Goal: Transaction & Acquisition: Purchase product/service

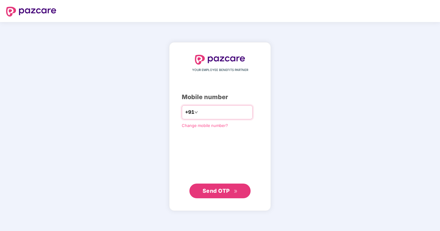
click at [219, 108] on input "number" at bounding box center [224, 112] width 50 height 10
type input "**********"
click at [226, 195] on span "Send OTP" at bounding box center [220, 191] width 35 height 9
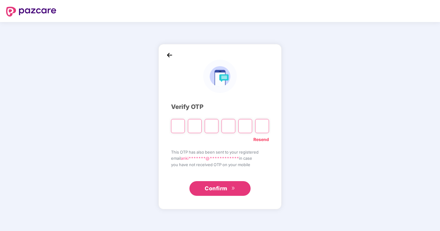
type input "*"
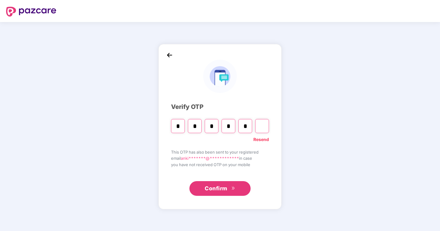
type input "*"
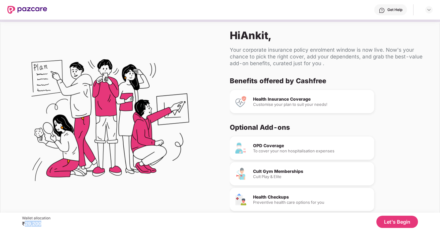
drag, startPoint x: 43, startPoint y: 223, endPoint x: 24, endPoint y: 223, distance: 19.3
click at [24, 223] on div "₹29,200" at bounding box center [36, 224] width 28 height 6
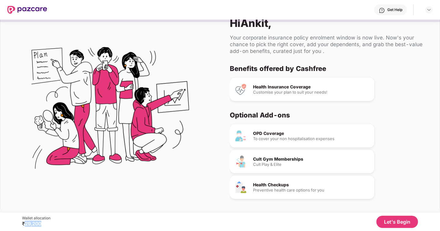
click at [387, 220] on button "Let's Begin" at bounding box center [397, 222] width 42 height 12
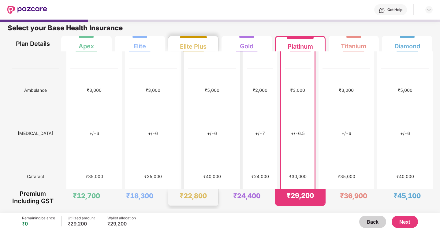
scroll to position [288, 0]
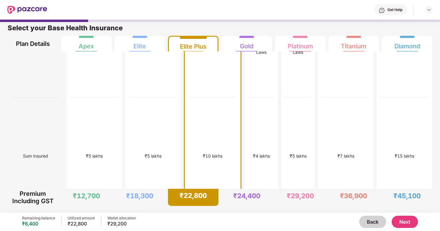
scroll to position [0, 0]
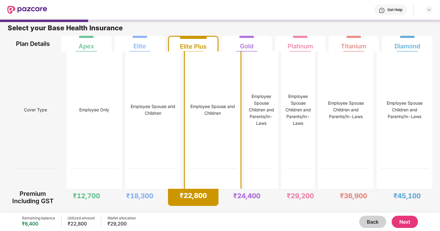
click at [380, 222] on button "Back" at bounding box center [372, 222] width 27 height 12
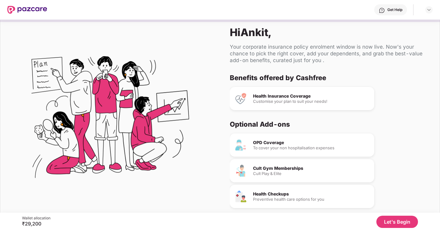
click at [387, 221] on button "Let's Begin" at bounding box center [397, 222] width 42 height 12
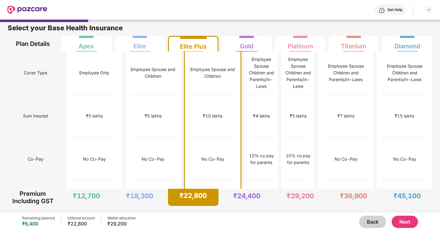
click at [405, 225] on button "Next" at bounding box center [405, 222] width 26 height 12
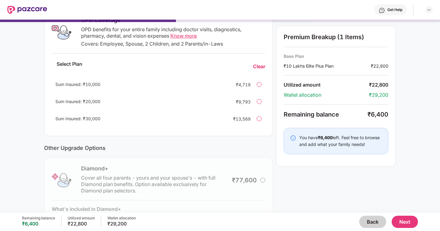
scroll to position [102, 0]
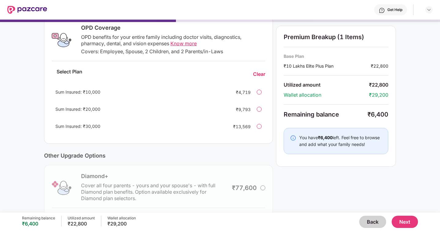
click at [261, 93] on div at bounding box center [259, 92] width 5 height 5
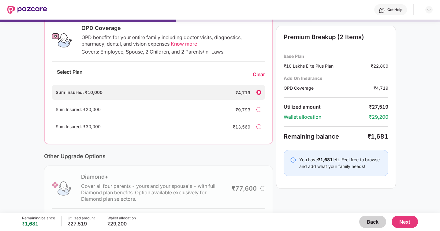
scroll to position [102, 0]
click at [77, 95] on span "Sum Insured: ₹10,000" at bounding box center [79, 91] width 47 height 5
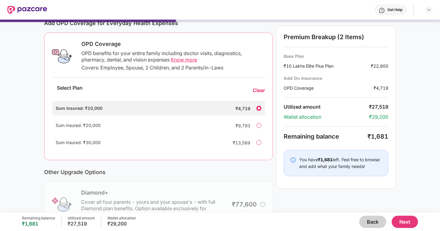
scroll to position [81, 0]
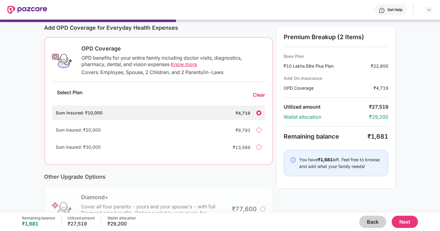
click at [177, 69] on div "Covers: Employee, Spouse, 2 Children, and 2 Parents/in-Laws" at bounding box center [173, 72] width 184 height 6
click at [177, 64] on span "Know more" at bounding box center [184, 64] width 26 height 6
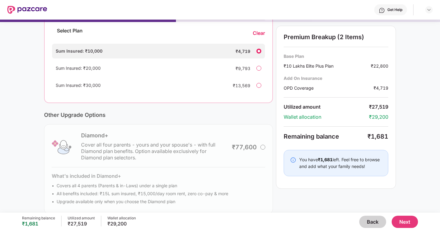
scroll to position [151, 0]
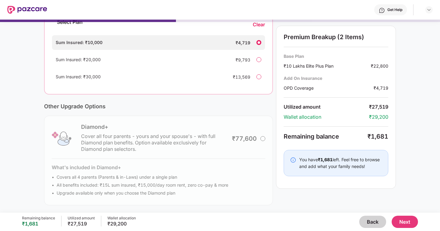
click at [403, 223] on button "Next" at bounding box center [405, 222] width 26 height 12
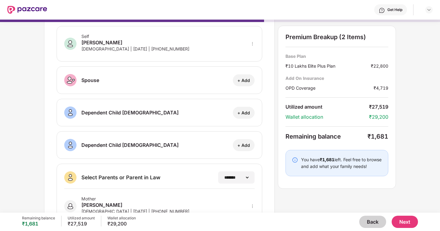
scroll to position [23, 0]
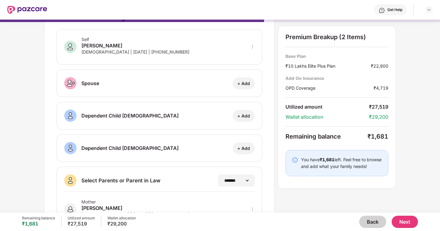
click at [241, 84] on div "+ Add" at bounding box center [243, 83] width 13 height 6
select select "******"
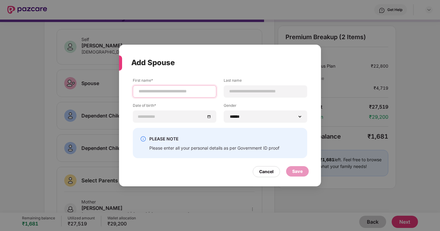
click at [181, 92] on input at bounding box center [174, 91] width 73 height 6
type input "*****"
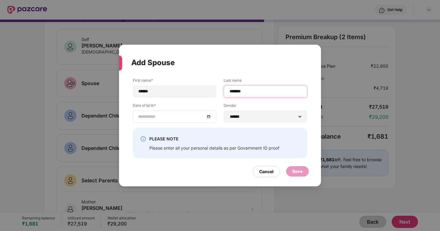
type input "*******"
click at [150, 116] on input at bounding box center [171, 116] width 67 height 7
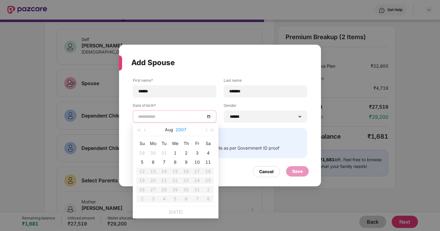
click at [184, 129] on button "2007" at bounding box center [181, 130] width 11 height 12
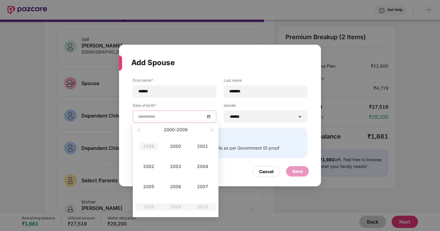
type input "**********"
click at [140, 131] on span "button" at bounding box center [138, 130] width 3 height 3
type input "**********"
click at [204, 184] on div "1997" at bounding box center [202, 186] width 18 height 7
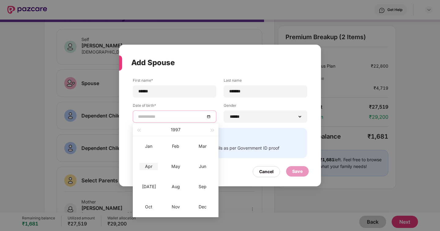
type input "**********"
click at [152, 165] on div "Apr" at bounding box center [149, 166] width 18 height 7
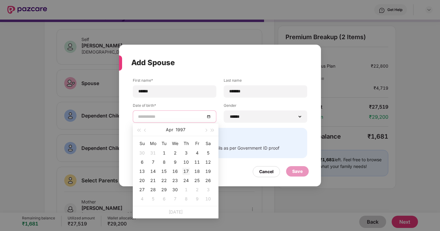
type input "**********"
click at [187, 171] on div "17" at bounding box center [185, 171] width 7 height 7
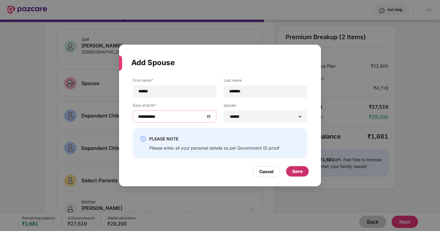
click at [301, 172] on div "Save" at bounding box center [297, 171] width 10 height 7
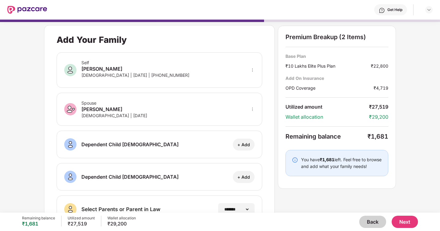
scroll to position [82, 0]
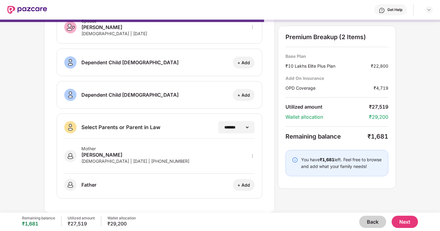
click at [403, 223] on button "Next" at bounding box center [405, 222] width 26 height 12
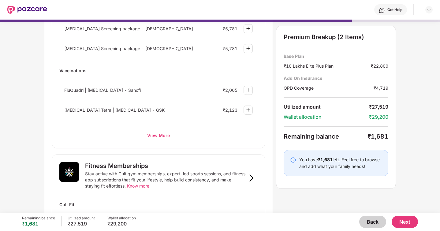
scroll to position [101, 0]
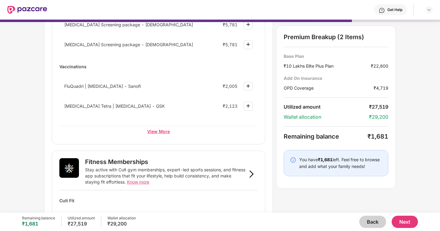
click at [156, 129] on div "View More" at bounding box center [158, 131] width 198 height 11
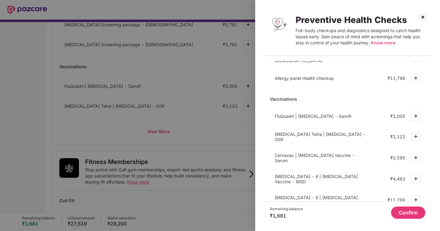
scroll to position [182, 0]
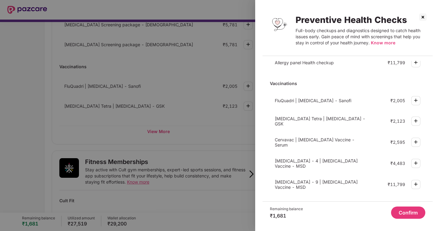
click at [423, 14] on img at bounding box center [423, 17] width 10 height 10
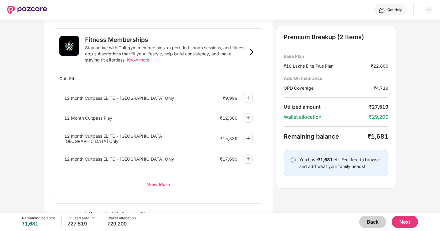
scroll to position [226, 0]
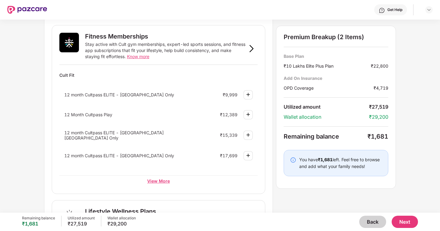
click at [165, 177] on div "View More" at bounding box center [158, 180] width 198 height 11
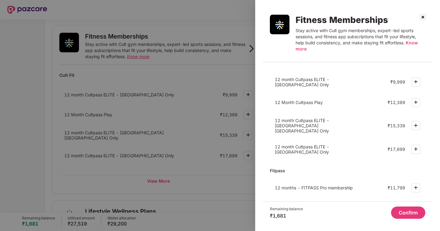
click at [428, 16] on img at bounding box center [423, 17] width 10 height 10
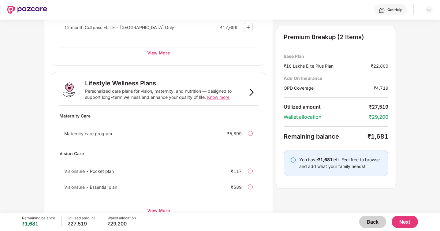
scroll to position [372, 0]
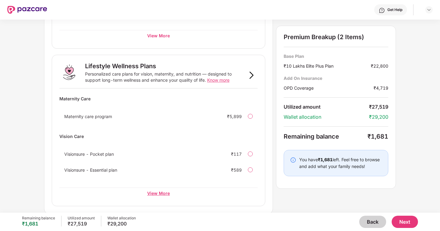
click at [161, 189] on div "View More" at bounding box center [158, 193] width 198 height 11
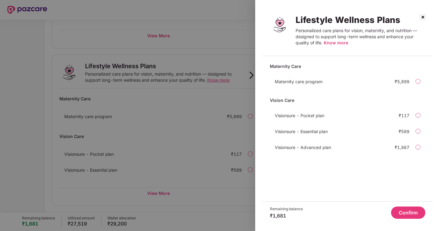
click at [422, 17] on img at bounding box center [423, 17] width 10 height 10
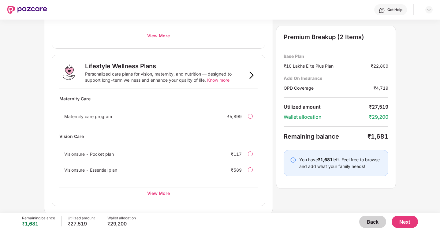
click at [218, 77] on span "Know more" at bounding box center [218, 79] width 22 height 5
click at [414, 225] on button "Next" at bounding box center [405, 222] width 26 height 12
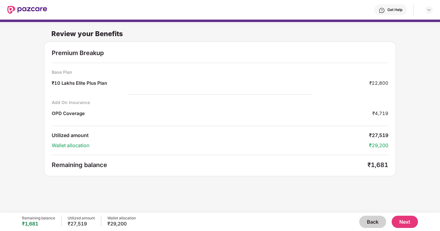
click at [374, 226] on button "Back" at bounding box center [372, 222] width 27 height 12
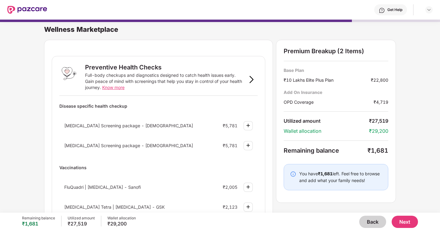
click at [374, 226] on button "Back" at bounding box center [372, 222] width 27 height 12
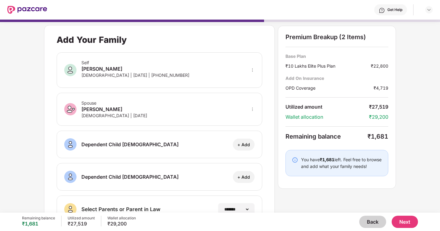
click at [374, 226] on button "Back" at bounding box center [372, 222] width 27 height 12
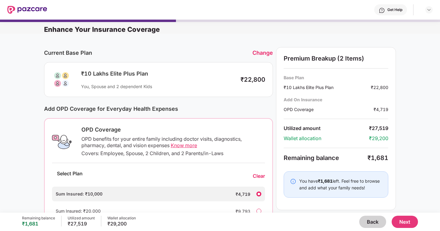
click at [374, 226] on button "Back" at bounding box center [372, 222] width 27 height 12
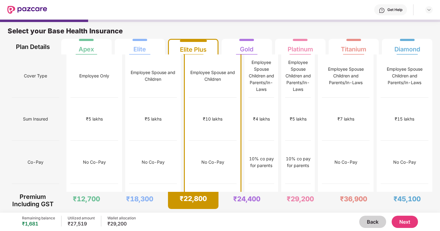
click at [407, 223] on button "Next" at bounding box center [405, 222] width 26 height 12
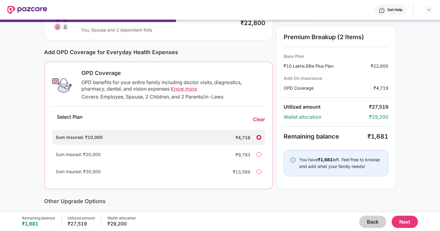
scroll to position [59, 0]
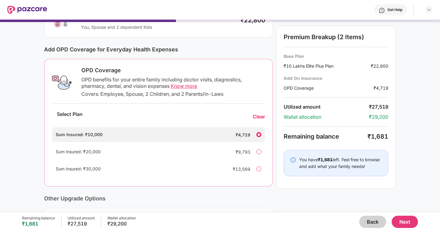
click at [260, 151] on div at bounding box center [258, 151] width 5 height 5
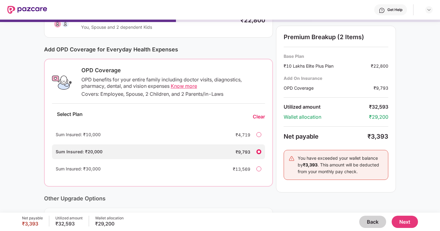
click at [259, 134] on div at bounding box center [258, 134] width 5 height 5
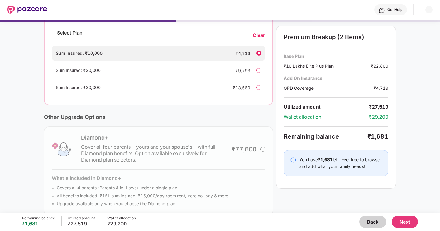
scroll to position [151, 0]
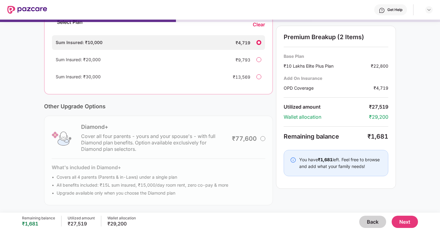
click at [400, 226] on button "Next" at bounding box center [405, 222] width 26 height 12
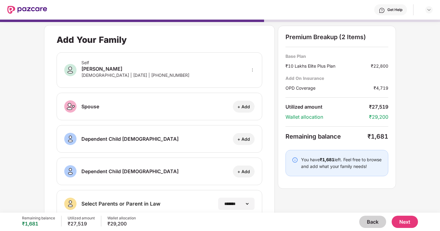
click at [248, 106] on div "+ Add" at bounding box center [243, 107] width 13 height 6
select select "******"
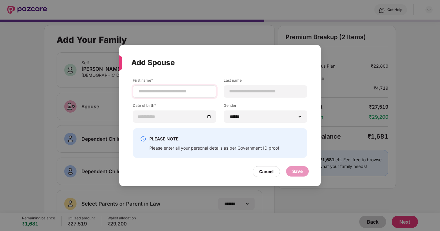
click at [171, 88] on div at bounding box center [175, 91] width 84 height 12
click at [161, 95] on div at bounding box center [175, 91] width 84 height 12
click at [160, 84] on label "First name*" at bounding box center [175, 82] width 84 height 8
click at [160, 90] on input at bounding box center [174, 91] width 73 height 6
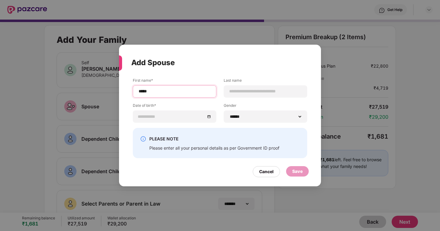
type input "*****"
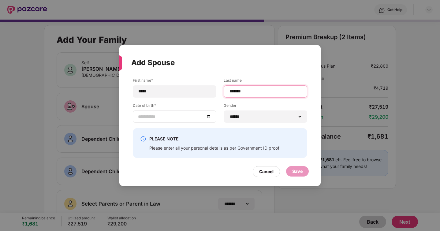
type input "*******"
click at [138, 118] on input at bounding box center [171, 116] width 67 height 7
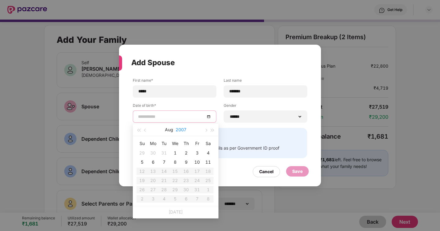
click at [184, 129] on button "2007" at bounding box center [181, 130] width 11 height 12
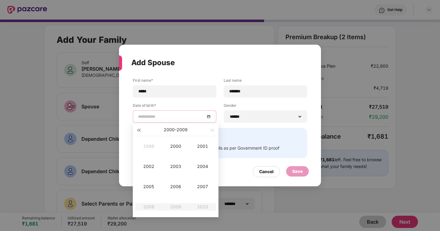
click at [140, 130] on span "button" at bounding box center [138, 130] width 3 height 3
type input "**********"
click at [212, 132] on button "button" at bounding box center [212, 130] width 7 height 12
type input "**********"
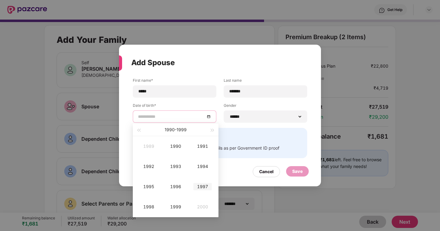
click at [207, 187] on div "1997" at bounding box center [202, 186] width 18 height 7
type input "**********"
click at [155, 168] on div "Apr" at bounding box center [149, 166] width 18 height 7
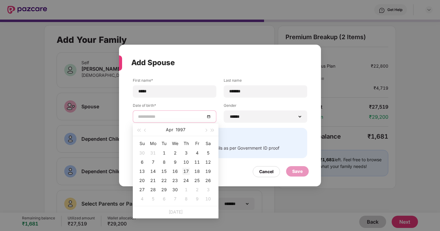
type input "**********"
click at [184, 172] on div "17" at bounding box center [185, 171] width 7 height 7
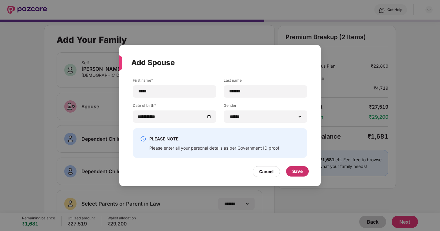
click at [292, 174] on div "Save" at bounding box center [297, 171] width 23 height 10
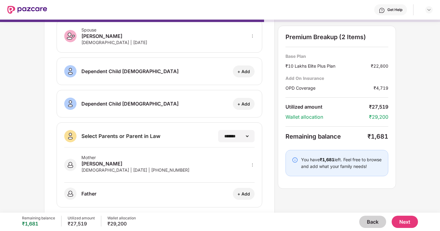
scroll to position [82, 0]
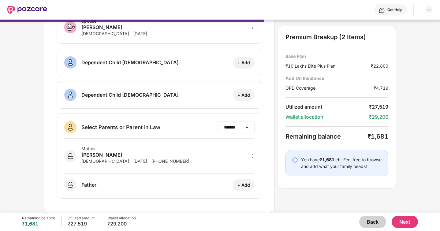
click at [227, 130] on div "**********" at bounding box center [236, 127] width 37 height 12
click at [230, 127] on select "**********" at bounding box center [236, 127] width 27 height 5
click at [399, 221] on button "Next" at bounding box center [405, 222] width 26 height 12
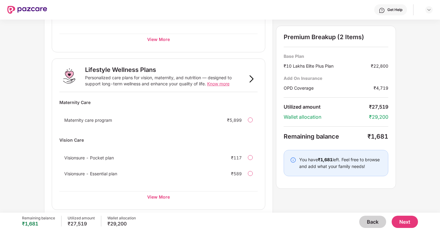
scroll to position [372, 0]
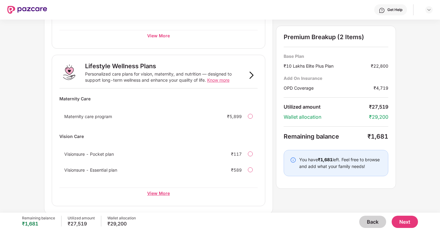
click at [159, 196] on div "View More" at bounding box center [158, 193] width 198 height 11
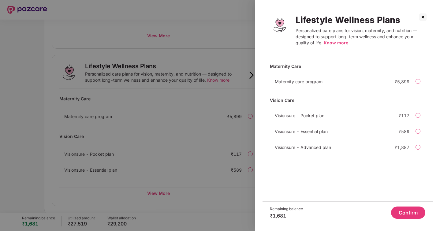
click at [420, 134] on div "Visionsure - Essential plan ₹589" at bounding box center [347, 131] width 155 height 12
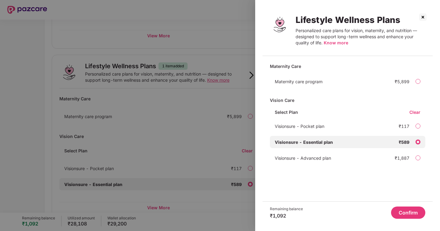
click at [396, 213] on button "Confirm" at bounding box center [408, 213] width 34 height 12
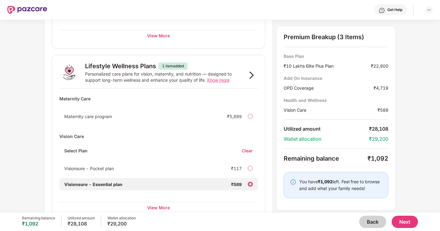
scroll to position [386, 0]
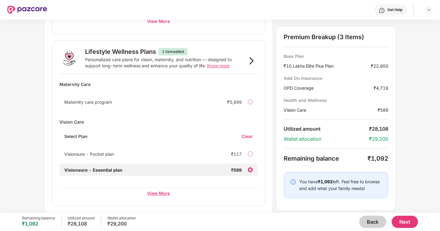
click at [163, 192] on div "View More" at bounding box center [158, 193] width 198 height 11
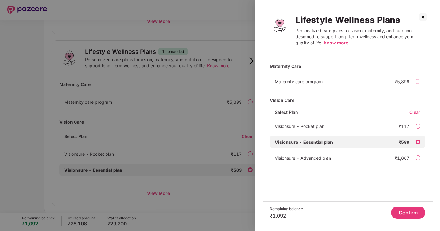
click at [421, 20] on img at bounding box center [423, 17] width 10 height 10
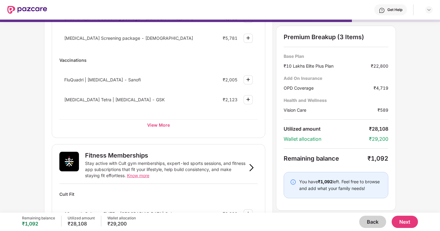
scroll to position [107, 0]
click at [163, 141] on div "Preventive Health Checks Full-body checkups and diagnostics designed to catch h…" at bounding box center [159, 217] width 214 height 536
click at [156, 121] on div "View More" at bounding box center [158, 125] width 198 height 11
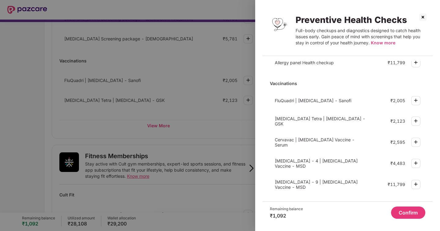
scroll to position [0, 0]
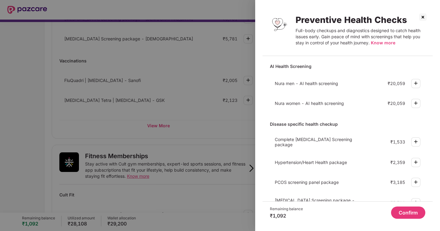
click at [421, 16] on img at bounding box center [423, 17] width 10 height 10
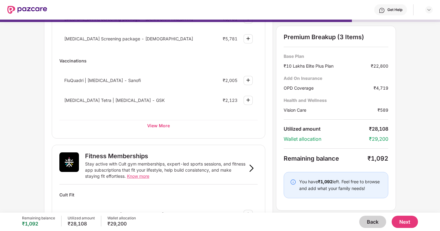
click at [409, 218] on button "Next" at bounding box center [405, 222] width 26 height 12
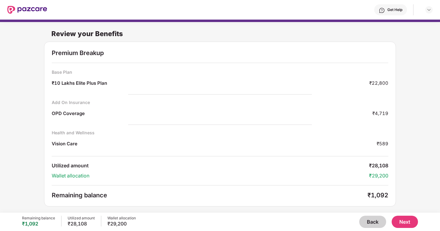
click at [399, 224] on button "Next" at bounding box center [405, 222] width 26 height 12
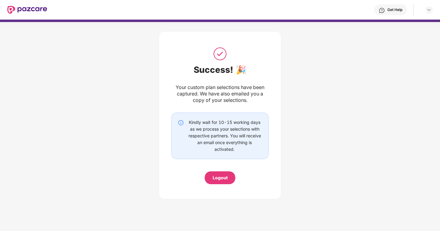
click at [228, 180] on div "Logout" at bounding box center [220, 177] width 31 height 13
